Goal: Check status: Check status

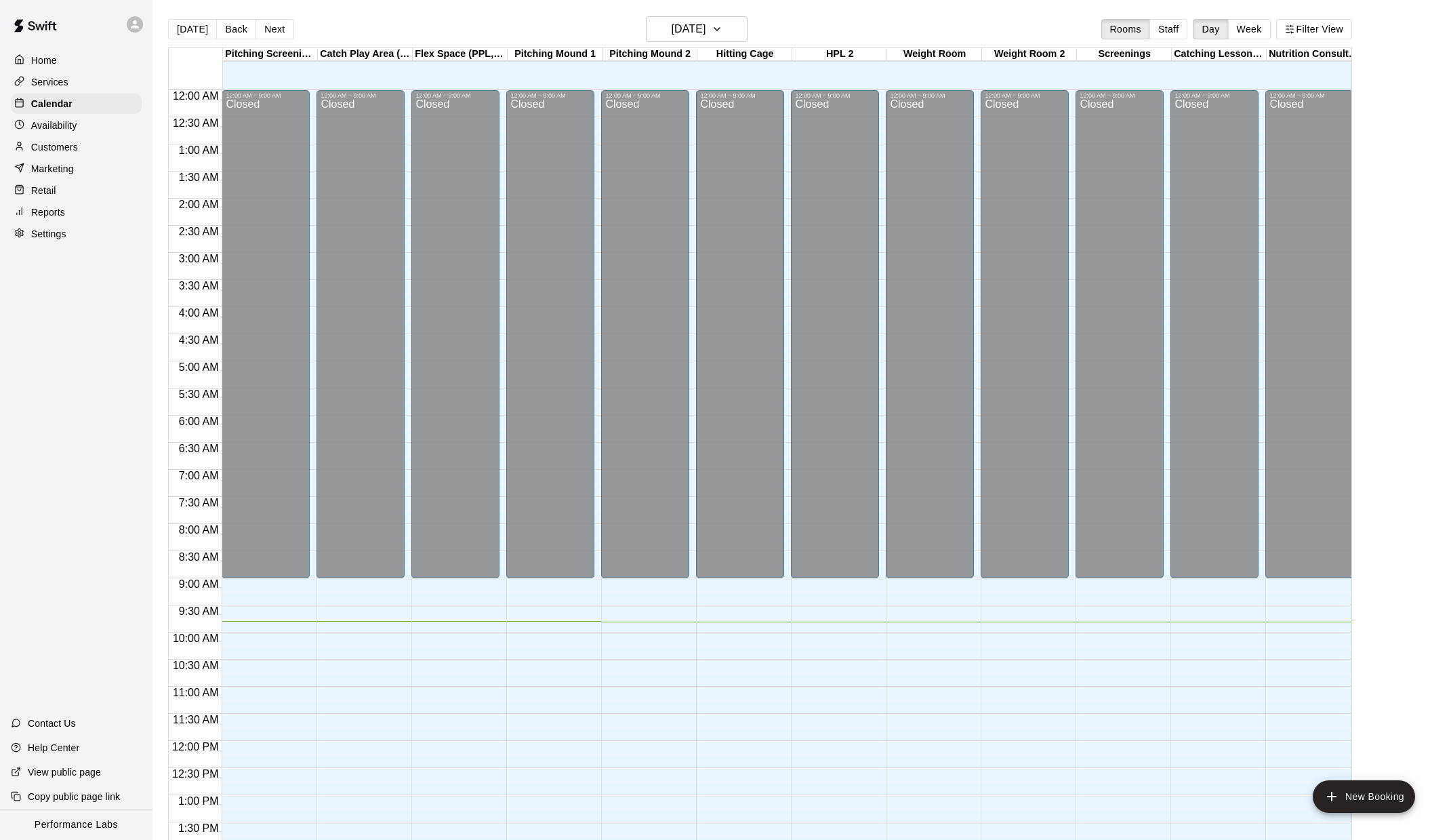
scroll to position [496, 0]
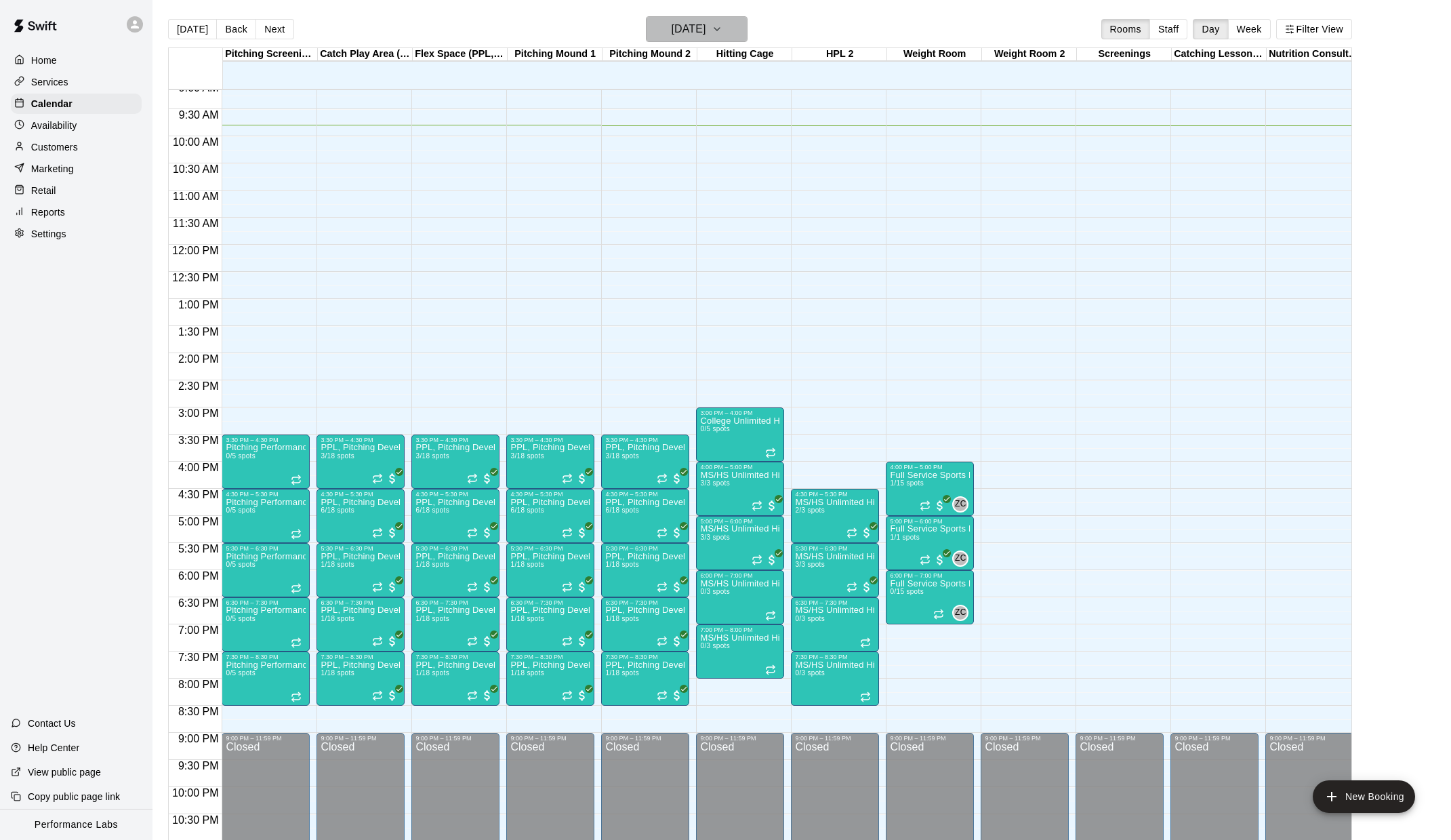
click at [706, 37] on h6 "[DATE]" at bounding box center [688, 29] width 34 height 19
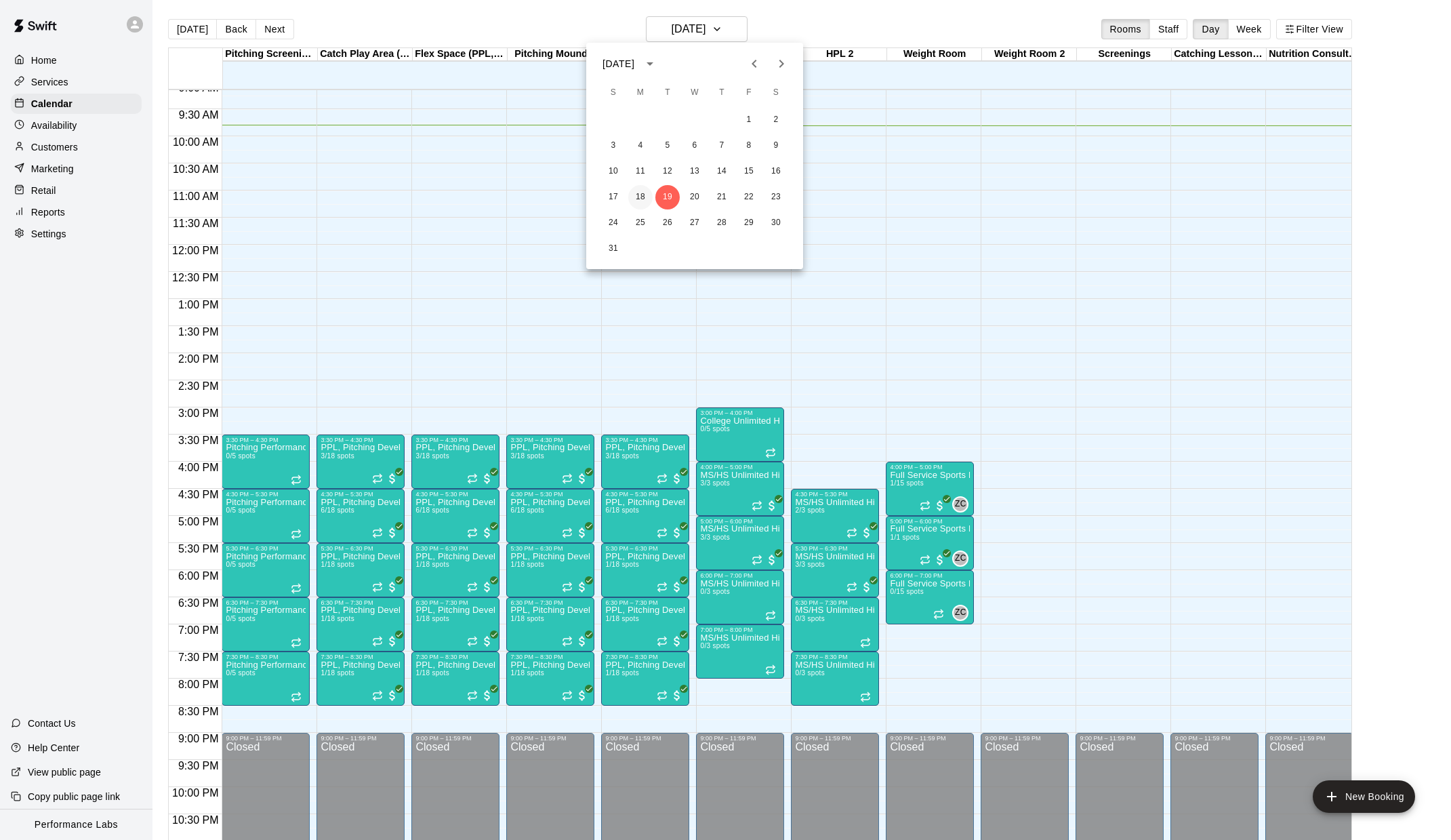
click at [642, 193] on button "18" at bounding box center [640, 196] width 24 height 24
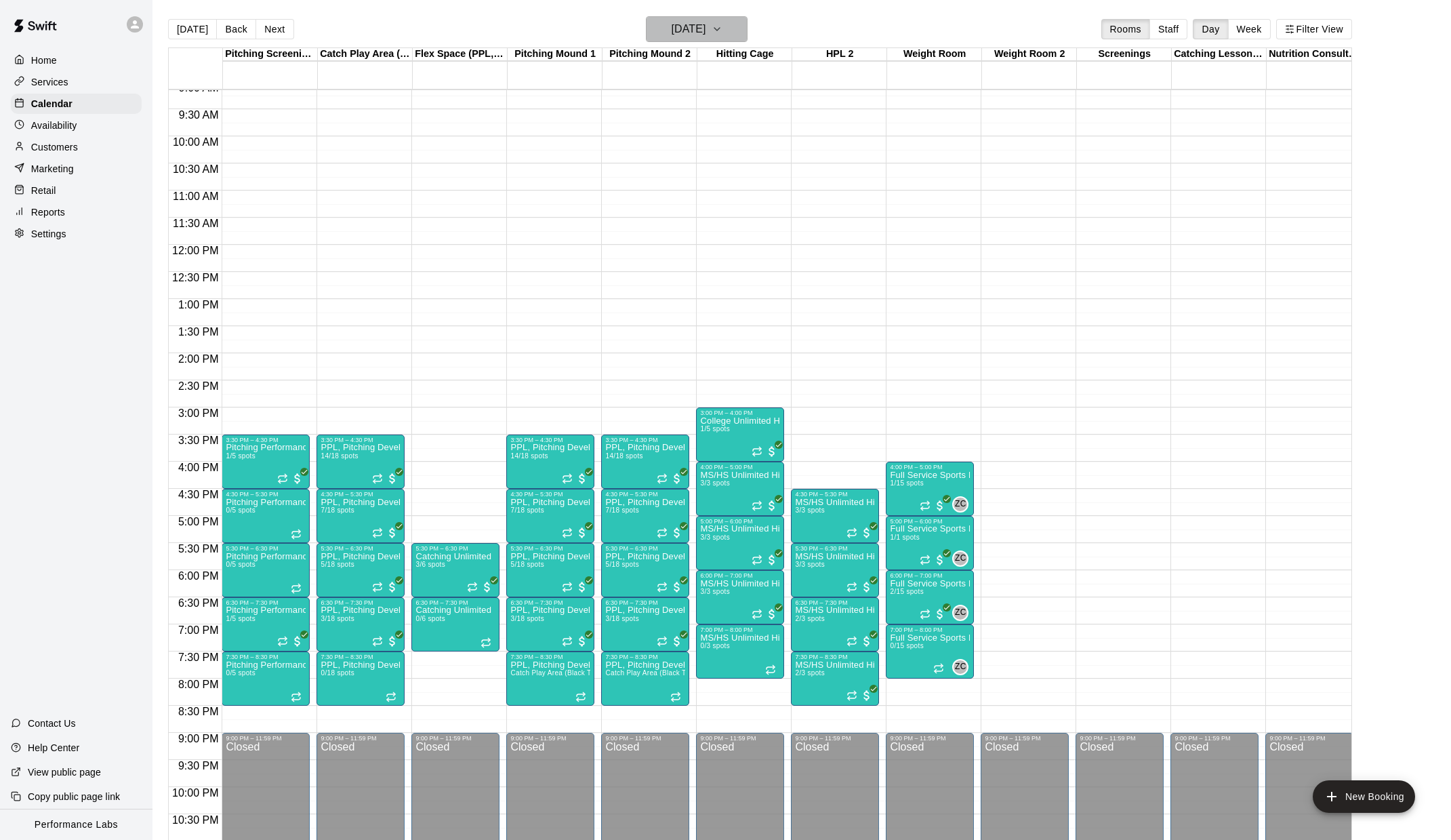
click at [691, 28] on h6 "[DATE]" at bounding box center [688, 29] width 34 height 19
click at [694, 172] on button "13" at bounding box center [694, 171] width 24 height 24
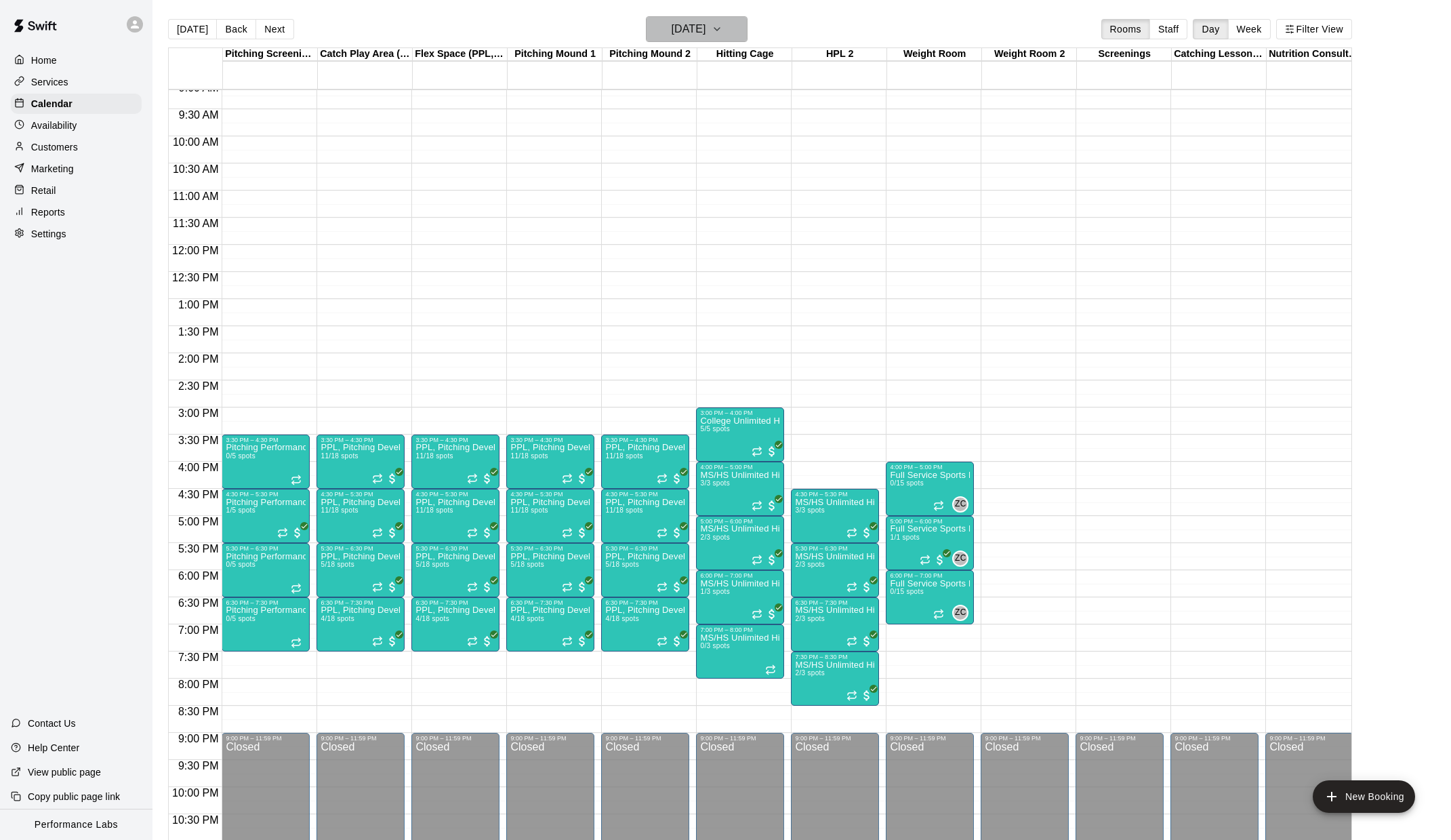
click at [685, 30] on h6 "[DATE]" at bounding box center [688, 29] width 34 height 19
click at [717, 175] on button "14" at bounding box center [722, 171] width 24 height 24
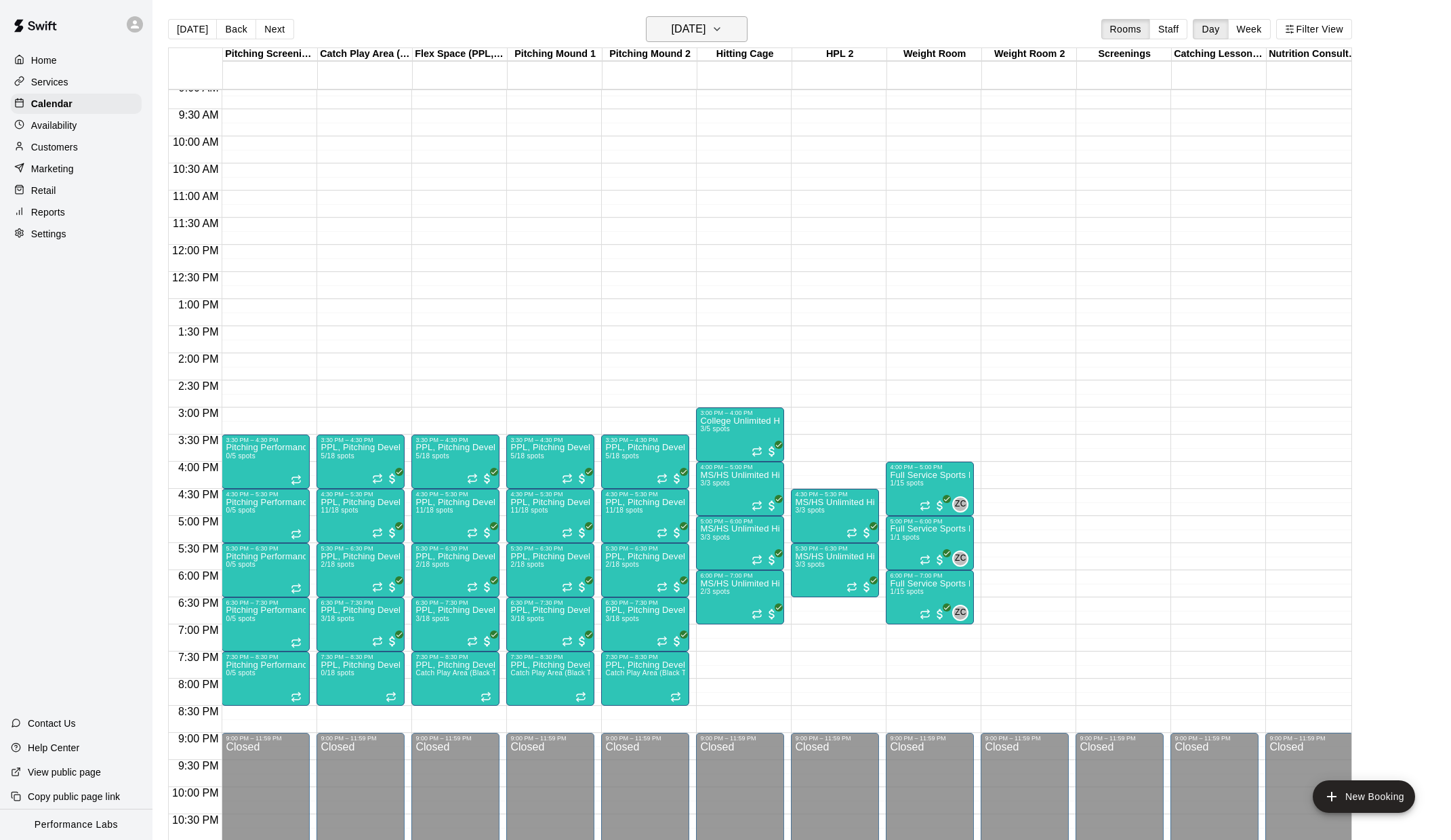
click at [732, 32] on button "[DATE]" at bounding box center [697, 29] width 101 height 26
click at [753, 168] on button "15" at bounding box center [749, 171] width 24 height 24
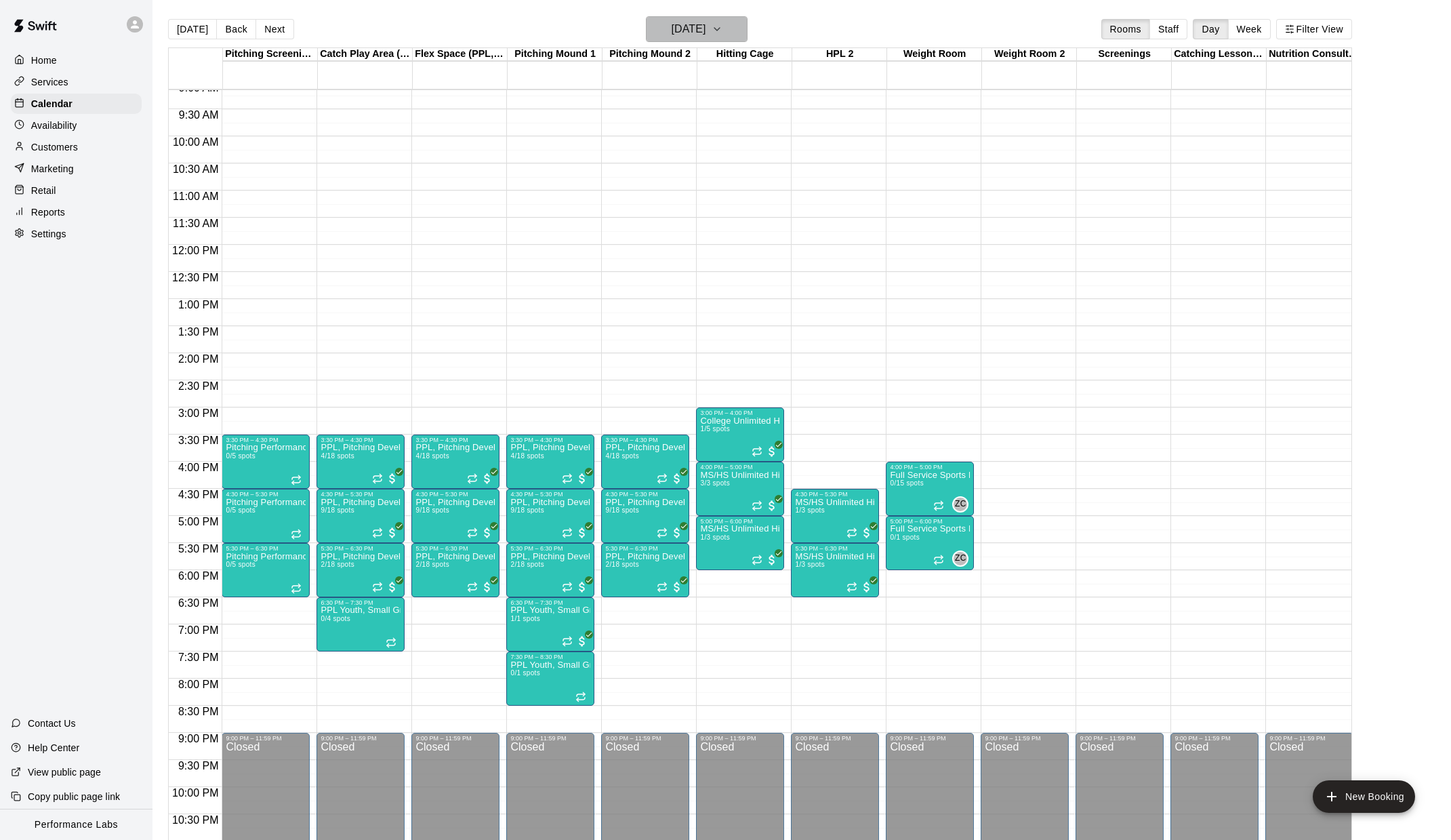
click at [706, 34] on h6 "[DATE]" at bounding box center [688, 29] width 34 height 19
click at [775, 163] on button "16" at bounding box center [775, 171] width 24 height 24
